Goal: Task Accomplishment & Management: Complete application form

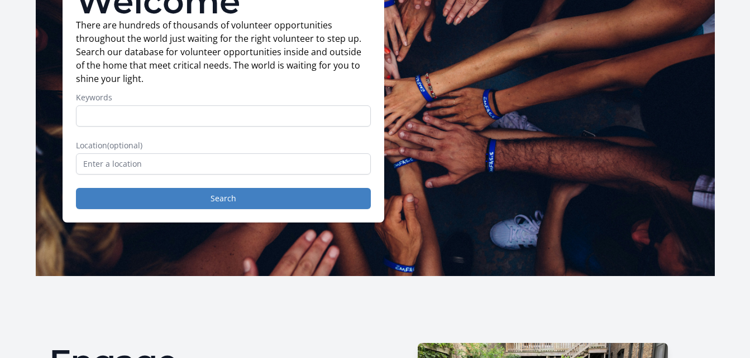
scroll to position [142, 0]
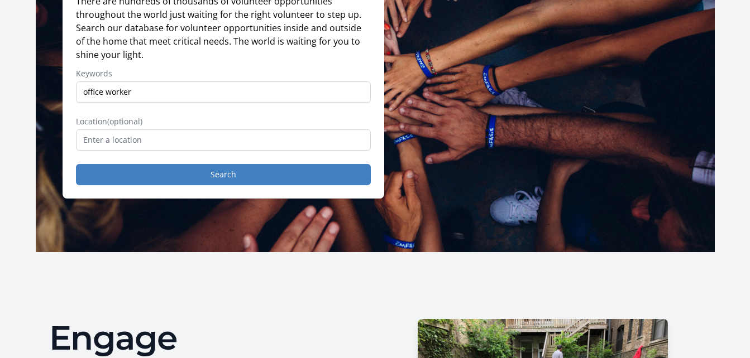
type input "office worker"
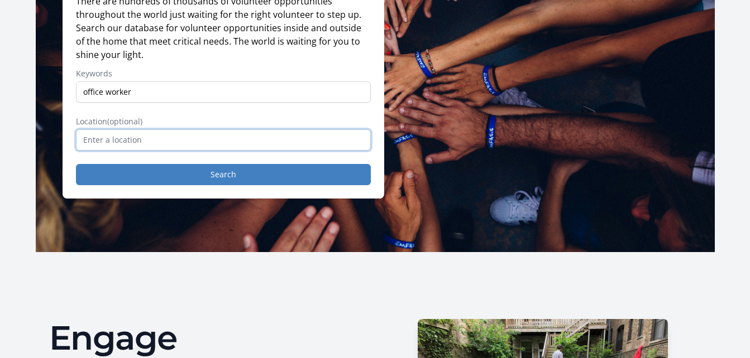
click at [140, 151] on input "text" at bounding box center [223, 139] width 295 height 21
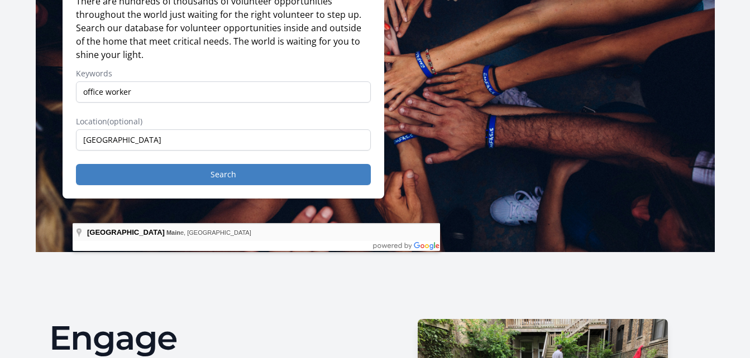
type input "Portland, Maine, USA"
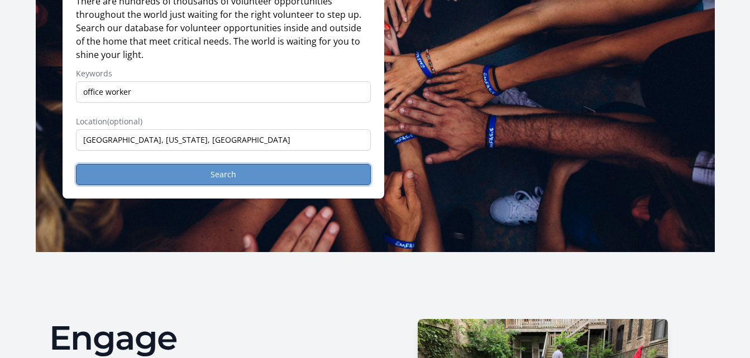
click at [142, 185] on button "Search" at bounding box center [223, 174] width 295 height 21
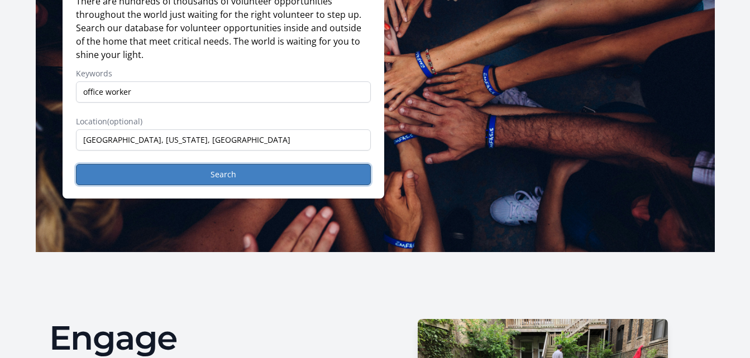
drag, startPoint x: 142, startPoint y: 249, endPoint x: 205, endPoint y: 210, distance: 74.2
click at [205, 185] on form "Keywords office worker Location (optional) Portland, Maine, USA Search" at bounding box center [223, 126] width 295 height 117
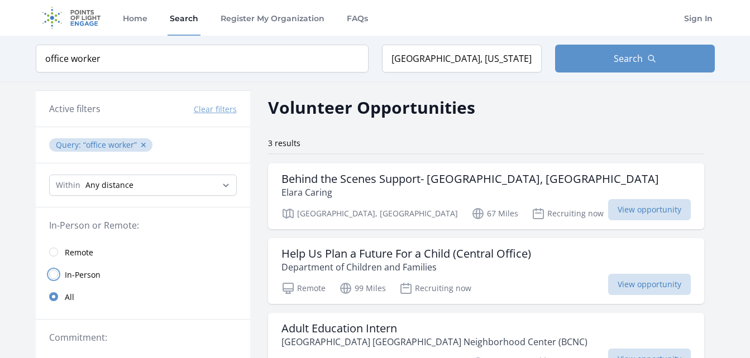
click at [50, 279] on input "radio" at bounding box center [53, 274] width 9 height 9
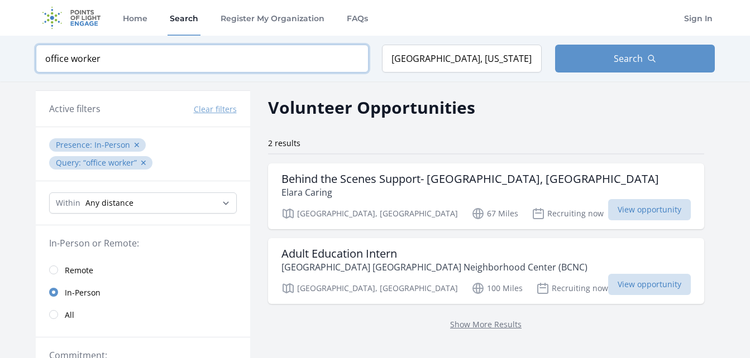
drag, startPoint x: 160, startPoint y: 82, endPoint x: 0, endPoint y: 80, distance: 160.2
click button "submit" at bounding box center [0, 0] width 0 height 0
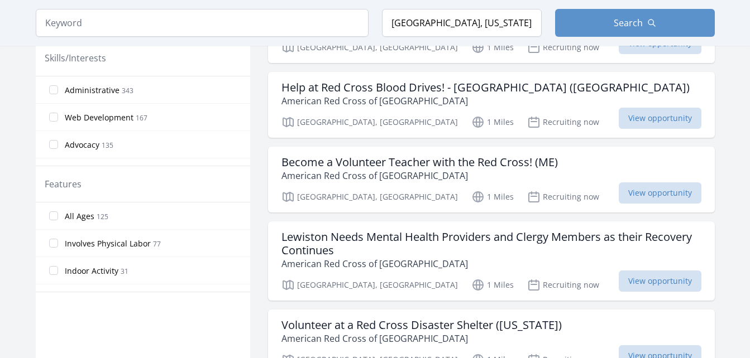
scroll to position [561, 0]
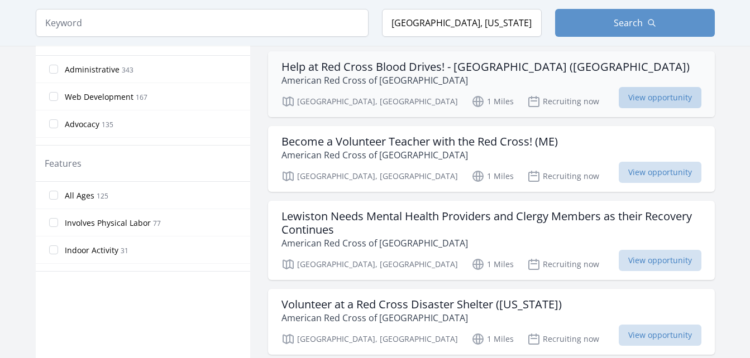
click at [650, 108] on span "View opportunity" at bounding box center [659, 97] width 83 height 21
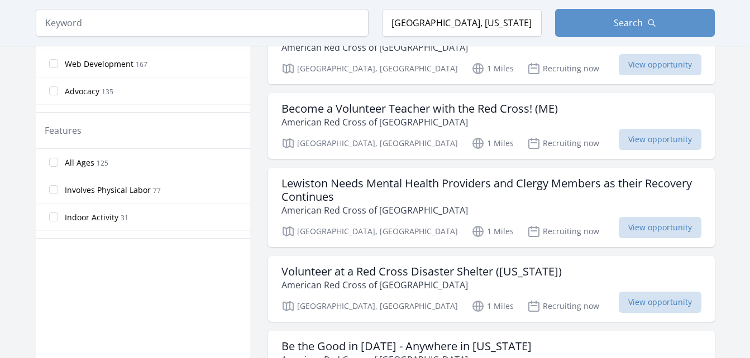
scroll to position [610, 0]
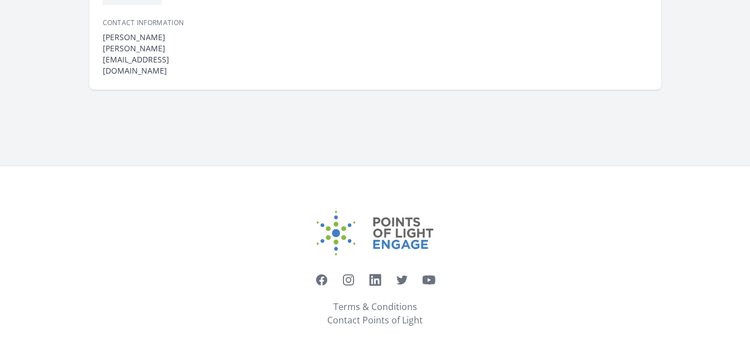
scroll to position [377, 0]
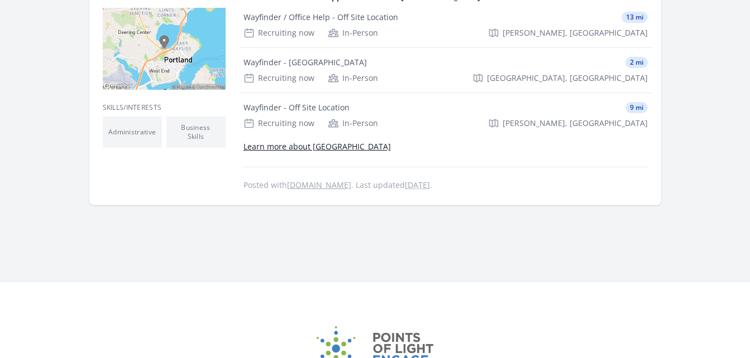
scroll to position [322, 0]
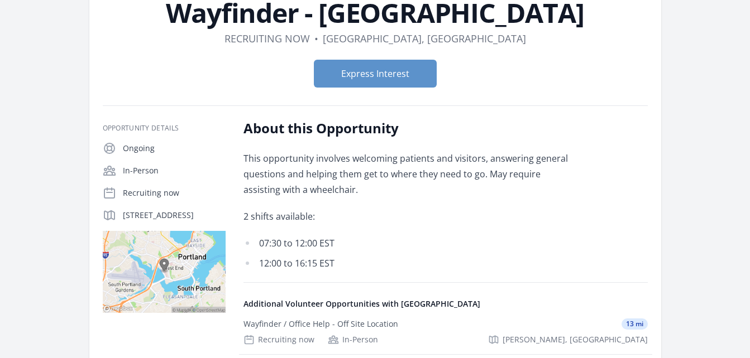
scroll to position [143, 0]
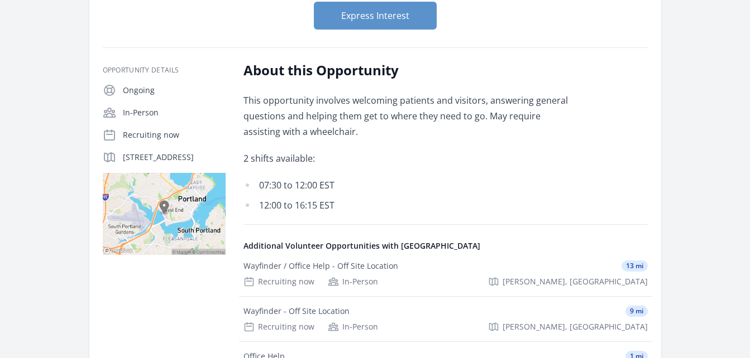
drag, startPoint x: 186, startPoint y: 245, endPoint x: 84, endPoint y: 226, distance: 104.4
click at [123, 163] on p "175 Fore River Parkway, Portland, ME 04102, US" at bounding box center [174, 157] width 103 height 11
copy p "175 Fore River Parkway, Portland, ME 04102, US"
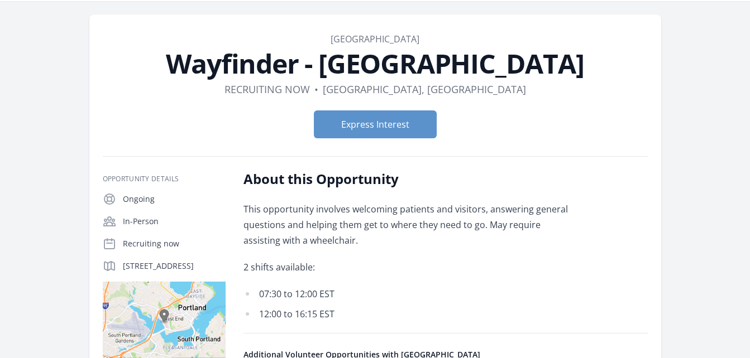
scroll to position [29, 0]
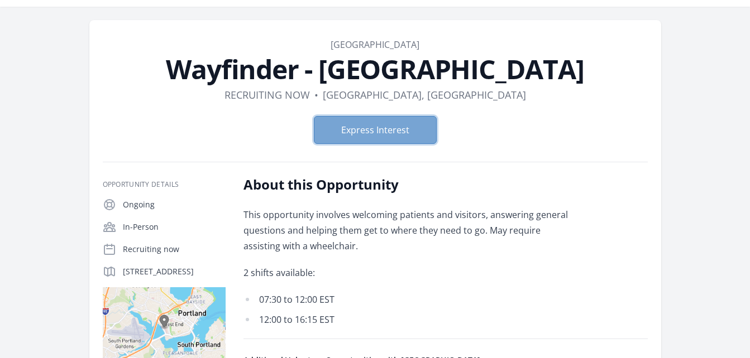
click at [374, 144] on button "Express Interest" at bounding box center [375, 130] width 123 height 28
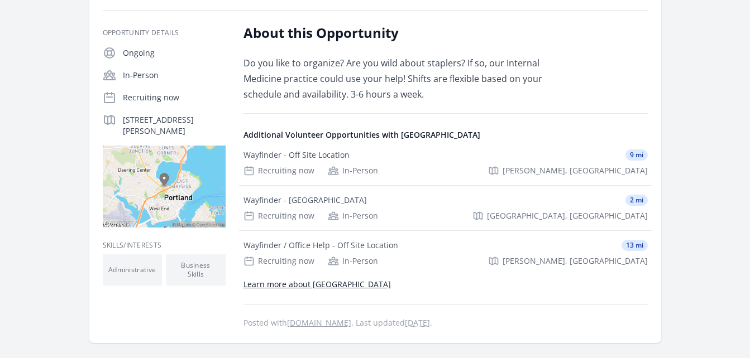
scroll to position [183, 0]
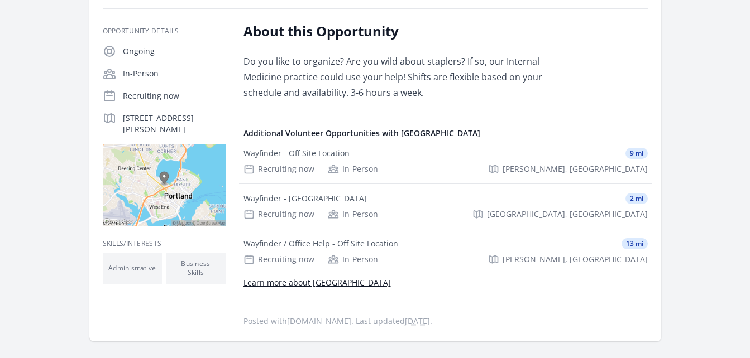
drag, startPoint x: 190, startPoint y: 207, endPoint x: 81, endPoint y: 196, distance: 109.9
click at [123, 135] on p "[STREET_ADDRESS][PERSON_NAME]" at bounding box center [174, 124] width 103 height 22
copy p "[STREET_ADDRESS][PERSON_NAME]"
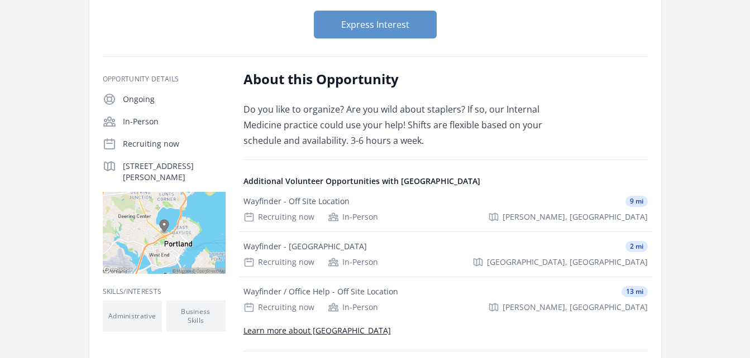
scroll to position [119, 0]
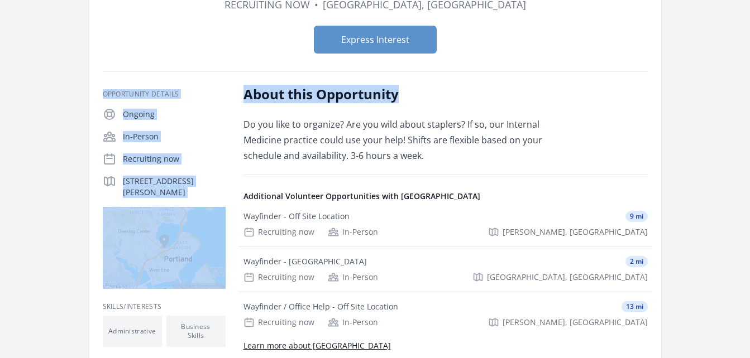
drag, startPoint x: 748, startPoint y: 112, endPoint x: 747, endPoint y: 87, distance: 25.7
click at [732, 87] on div "Organization [GEOGRAPHIC_DATA] Office Help Duration Recruiting now • Location […" at bounding box center [375, 198] width 714 height 564
drag, startPoint x: 747, startPoint y: 87, endPoint x: 697, endPoint y: 107, distance: 54.1
click at [661, 107] on article "Organization [GEOGRAPHIC_DATA] Office Help Duration Recruiting now • Location […" at bounding box center [375, 167] width 572 height 475
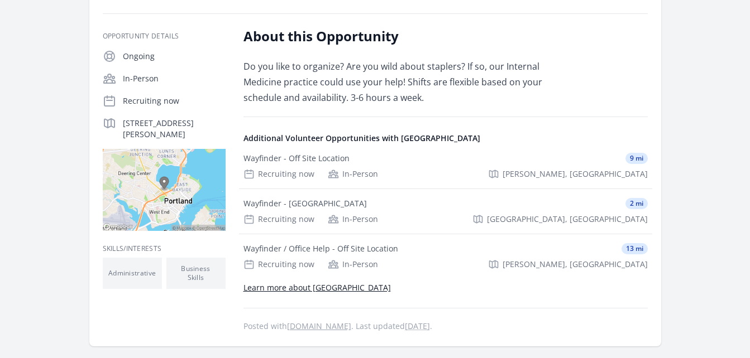
scroll to position [184, 0]
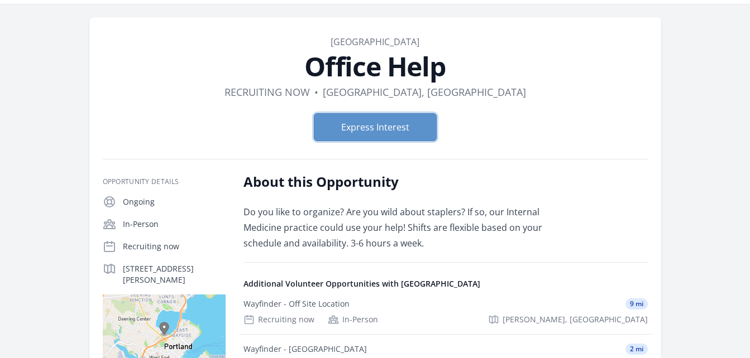
scroll to position [0, 0]
